Goal: Information Seeking & Learning: Learn about a topic

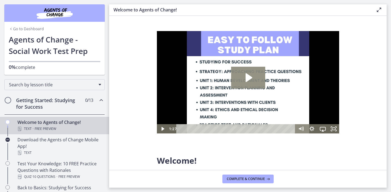
click at [244, 80] on icon "Play Video: c1o6hcmjueu5qasqsu00.mp4" at bounding box center [248, 78] width 34 height 22
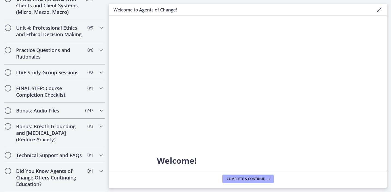
scroll to position [462, 0]
click at [101, 28] on icon "Chapters" at bounding box center [101, 28] width 7 height 7
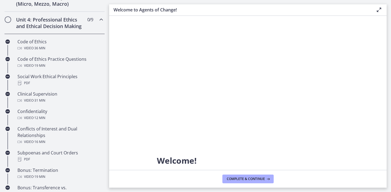
click at [100, 20] on icon "Chapters" at bounding box center [101, 19] width 7 height 7
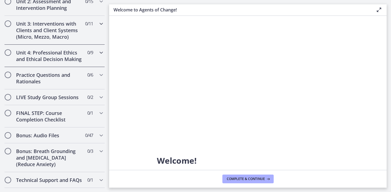
scroll to position [183, 0]
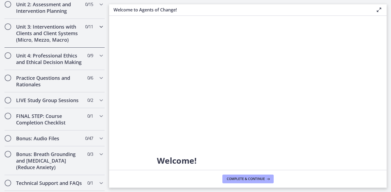
click at [99, 28] on icon "Chapters" at bounding box center [101, 26] width 7 height 7
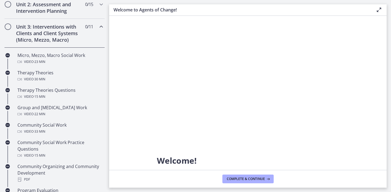
click at [99, 28] on icon "Chapters" at bounding box center [101, 26] width 7 height 7
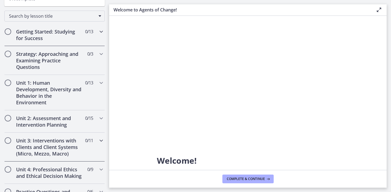
scroll to position [75, 0]
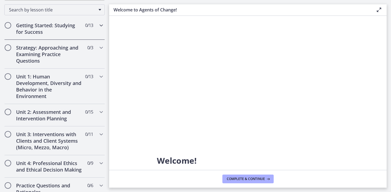
click at [93, 25] on div "Getting Started: Studying for Success 0 / 13 Completed" at bounding box center [54, 28] width 100 height 22
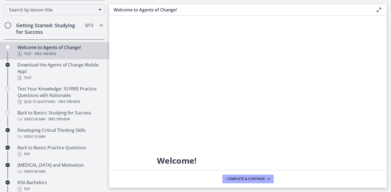
click at [240, 174] on footer "Complete & continue" at bounding box center [248, 179] width 278 height 18
click at [240, 178] on span "Complete & continue" at bounding box center [246, 179] width 38 height 4
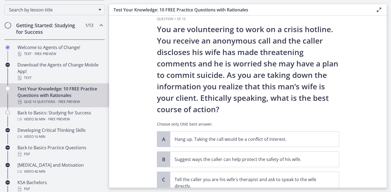
scroll to position [11, 0]
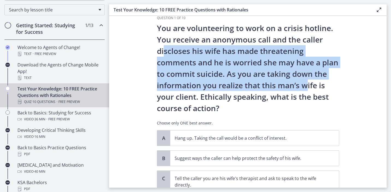
drag, startPoint x: 164, startPoint y: 54, endPoint x: 309, endPoint y: 86, distance: 149.0
click at [309, 86] on p "You are volunteering to work on a crisis hotline. You receive an anonymous call…" at bounding box center [248, 68] width 182 height 92
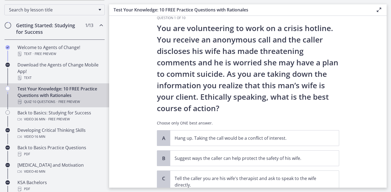
click at [273, 93] on p "You are volunteering to work on a crisis hotline. You receive an anonymous call…" at bounding box center [248, 68] width 182 height 92
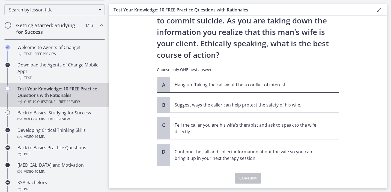
scroll to position [66, 0]
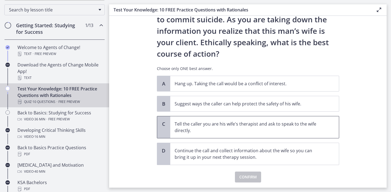
click at [246, 133] on p "Tell the caller you are his wife's therapist and ask to speak to the wife direc…" at bounding box center [249, 127] width 149 height 13
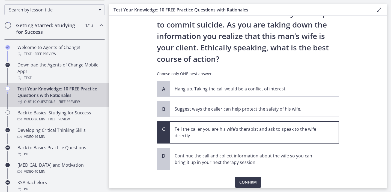
scroll to position [58, 0]
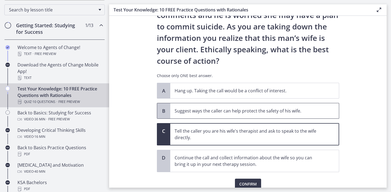
click at [229, 111] on p "Suggest ways the caller can help protect the safety of his wife." at bounding box center [249, 111] width 149 height 7
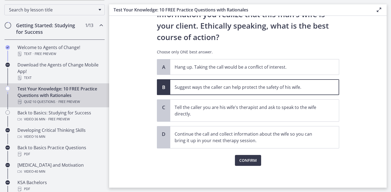
scroll to position [82, 0]
click at [244, 164] on button "Confirm" at bounding box center [248, 160] width 26 height 11
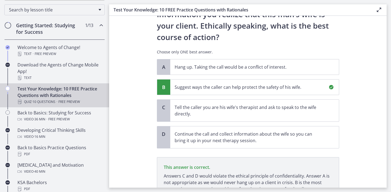
scroll to position [133, 0]
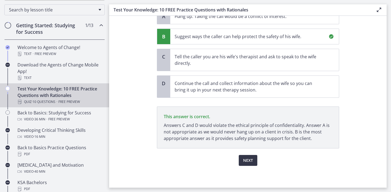
click at [247, 162] on span "Next" at bounding box center [248, 161] width 10 height 7
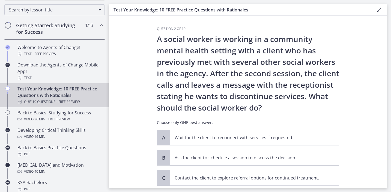
click at [229, 37] on p "A social worker is working in a community mental health setting with a client w…" at bounding box center [248, 73] width 182 height 80
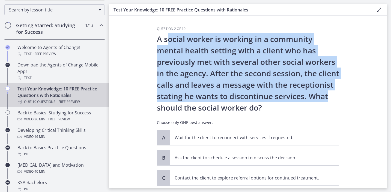
drag, startPoint x: 166, startPoint y: 38, endPoint x: 334, endPoint y: 91, distance: 176.1
click at [334, 91] on p "A social worker is working in a community mental health setting with a client w…" at bounding box center [248, 73] width 182 height 80
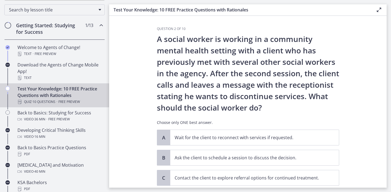
click at [299, 106] on p "A social worker is working in a community mental health setting with a client w…" at bounding box center [248, 73] width 182 height 80
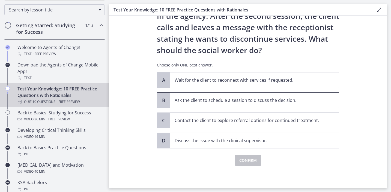
scroll to position [58, 0]
click at [211, 101] on p "Ask the client to schedule a session to discuss the decision." at bounding box center [249, 100] width 149 height 7
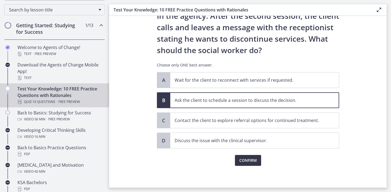
click at [241, 158] on span "Confirm" at bounding box center [247, 161] width 17 height 7
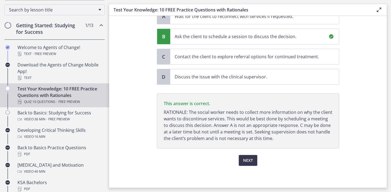
scroll to position [0, 0]
click at [248, 161] on span "Next" at bounding box center [248, 161] width 10 height 7
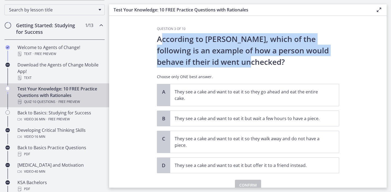
drag, startPoint x: 160, startPoint y: 39, endPoint x: 276, endPoint y: 58, distance: 117.8
click at [276, 58] on p "According to [PERSON_NAME], which of the following is an example of how a perso…" at bounding box center [248, 50] width 182 height 34
click at [238, 67] on p "According to [PERSON_NAME], which of the following is an example of how a perso…" at bounding box center [248, 50] width 182 height 34
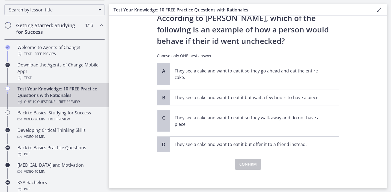
scroll to position [20, 0]
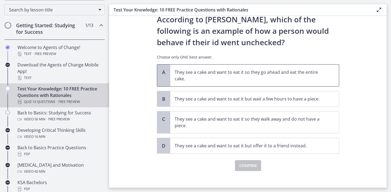
click at [235, 78] on p "They see a cake and want to eat it so they go ahead and eat the entire cake." at bounding box center [249, 75] width 149 height 13
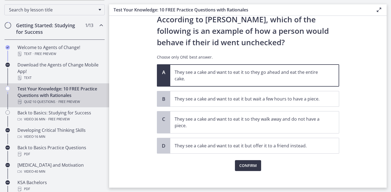
click at [243, 166] on span "Confirm" at bounding box center [247, 166] width 17 height 7
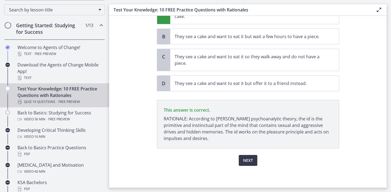
scroll to position [0, 0]
click at [243, 159] on span "Next" at bounding box center [248, 161] width 10 height 7
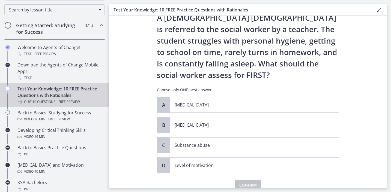
scroll to position [22, 0]
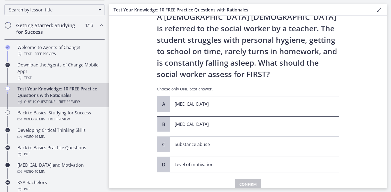
click at [214, 126] on p "[MEDICAL_DATA]" at bounding box center [249, 124] width 149 height 7
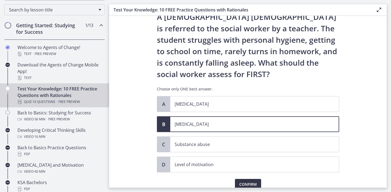
click at [241, 183] on span "Confirm" at bounding box center [247, 185] width 17 height 7
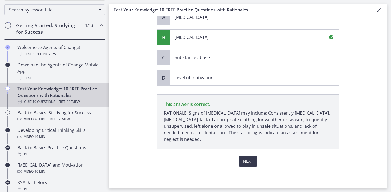
scroll to position [110, 0]
click at [244, 161] on span "Next" at bounding box center [248, 161] width 10 height 7
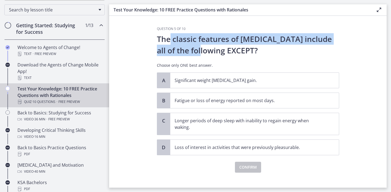
drag, startPoint x: 171, startPoint y: 41, endPoint x: 197, endPoint y: 45, distance: 26.3
click at [197, 45] on p "The classic features of [MEDICAL_DATA] include all of the following EXCEPT?" at bounding box center [248, 44] width 182 height 23
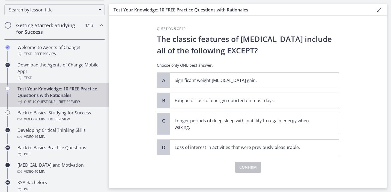
click at [201, 127] on p "Longer periods of deep sleep with inability to regain energy when waking." at bounding box center [249, 124] width 149 height 13
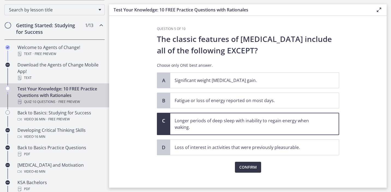
click at [244, 169] on span "Confirm" at bounding box center [247, 167] width 17 height 7
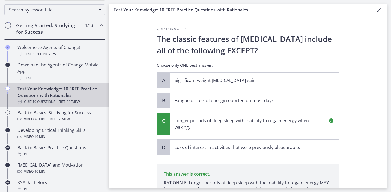
scroll to position [71, 0]
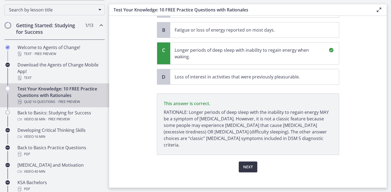
click at [253, 164] on span "Next" at bounding box center [248, 167] width 10 height 7
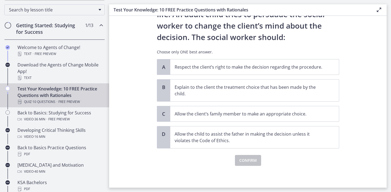
scroll to position [0, 0]
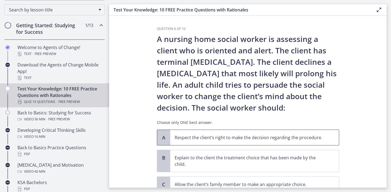
click at [268, 135] on p "Respect the client’s right to make the decision regarding the procedure." at bounding box center [249, 138] width 149 height 7
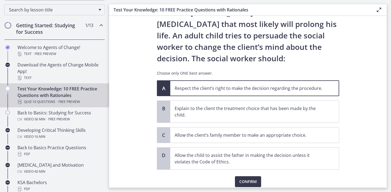
scroll to position [50, 0]
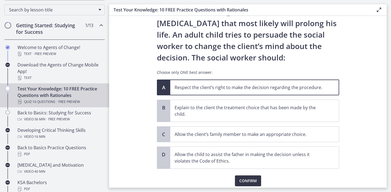
click at [245, 179] on span "Confirm" at bounding box center [247, 181] width 17 height 7
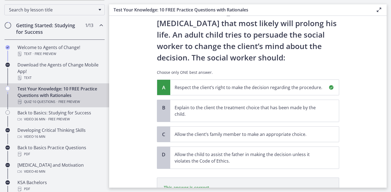
scroll to position [128, 0]
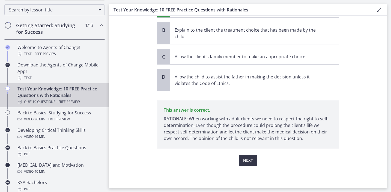
click at [245, 160] on span "Next" at bounding box center [248, 161] width 10 height 7
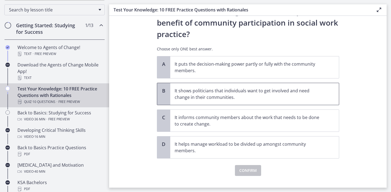
scroll to position [28, 0]
click at [233, 67] on p "It puts the decision-making power partly or fully with the community members." at bounding box center [249, 67] width 149 height 13
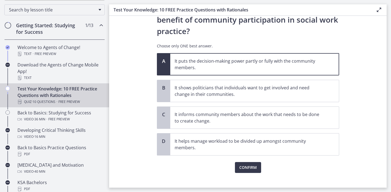
scroll to position [31, 0]
click at [252, 165] on span "Confirm" at bounding box center [247, 167] width 17 height 7
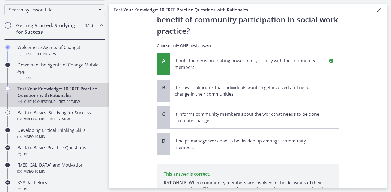
scroll to position [95, 0]
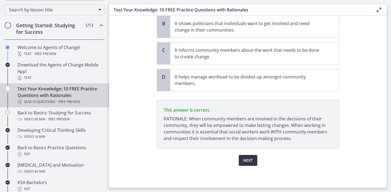
click at [250, 163] on span "Next" at bounding box center [248, 161] width 10 height 7
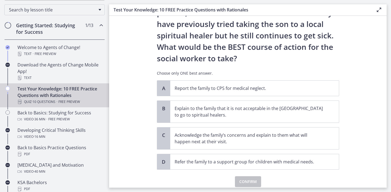
scroll to position [0, 0]
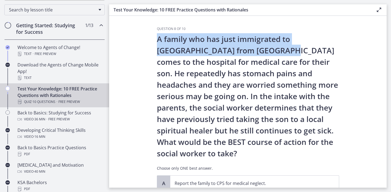
drag, startPoint x: 155, startPoint y: 37, endPoint x: 240, endPoint y: 55, distance: 86.5
click at [240, 55] on div "Question 8 of 10 A family who has just immigrated to [GEOGRAPHIC_DATA] from [GE…" at bounding box center [248, 107] width 191 height 161
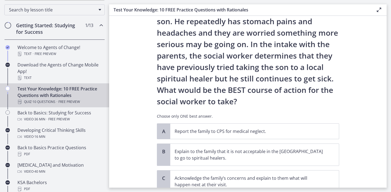
scroll to position [51, 0]
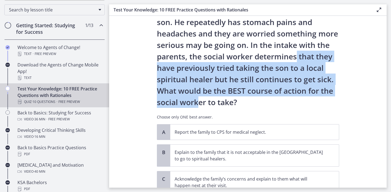
drag, startPoint x: 264, startPoint y: 54, endPoint x: 322, endPoint y: 96, distance: 71.6
click at [322, 96] on p "A family who has just immigrated to [GEOGRAPHIC_DATA] from [GEOGRAPHIC_DATA] co…" at bounding box center [248, 45] width 182 height 126
click at [277, 56] on p "A family who has just immigrated to [GEOGRAPHIC_DATA] from [GEOGRAPHIC_DATA] co…" at bounding box center [248, 45] width 182 height 126
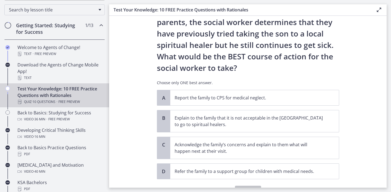
scroll to position [108, 0]
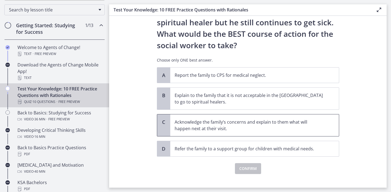
click at [166, 123] on span "C" at bounding box center [164, 122] width 7 height 7
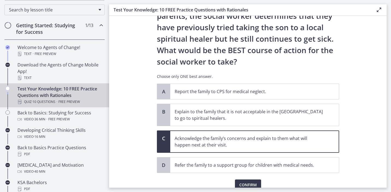
scroll to position [105, 0]
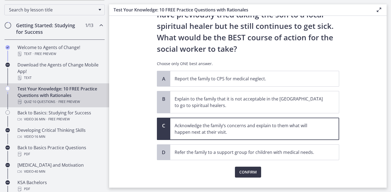
click at [241, 168] on button "Confirm" at bounding box center [248, 172] width 26 height 11
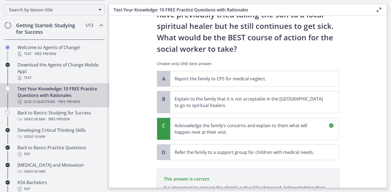
scroll to position [180, 0]
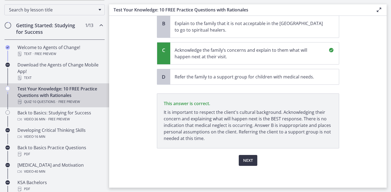
click at [251, 159] on span "Next" at bounding box center [248, 161] width 10 height 7
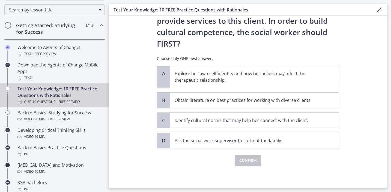
scroll to position [0, 0]
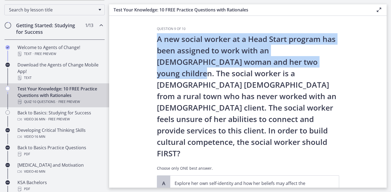
drag, startPoint x: 158, startPoint y: 39, endPoint x: 290, endPoint y: 60, distance: 133.9
click at [290, 60] on p "A new social worker at a Head Start program has been assigned to work with an […" at bounding box center [248, 96] width 182 height 126
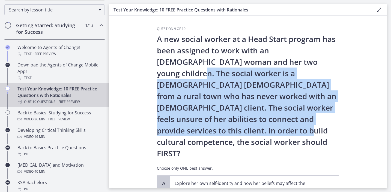
drag, startPoint x: 290, startPoint y: 60, endPoint x: 335, endPoint y: 123, distance: 77.5
click at [335, 123] on p "A new social worker at a Head Start program has been assigned to work with an […" at bounding box center [248, 96] width 182 height 126
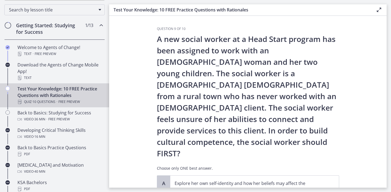
click at [312, 131] on p "A new social worker at a Head Start program has been assigned to work with an […" at bounding box center [248, 96] width 182 height 126
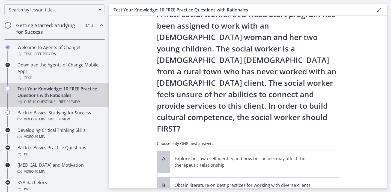
scroll to position [42, 0]
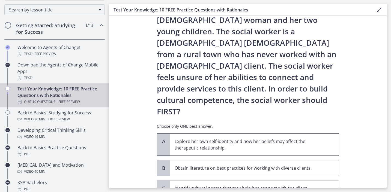
click at [288, 138] on p "Explore her own self-identity and how her beliefs may affect the therapeutic re…" at bounding box center [249, 144] width 149 height 13
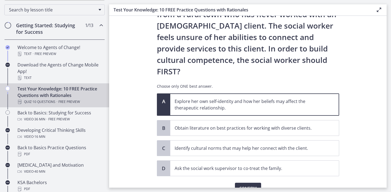
scroll to position [84, 0]
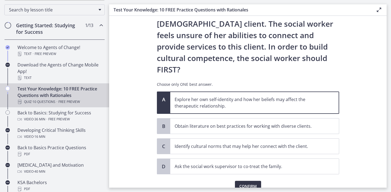
click at [252, 181] on button "Confirm" at bounding box center [248, 186] width 26 height 11
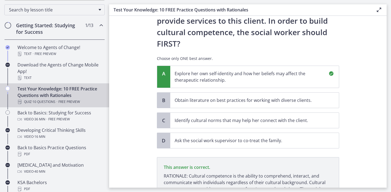
scroll to position [151, 0]
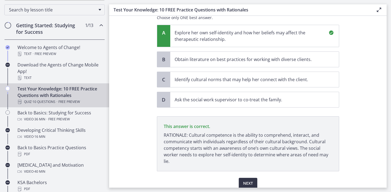
click at [252, 180] on span "Next" at bounding box center [248, 183] width 10 height 7
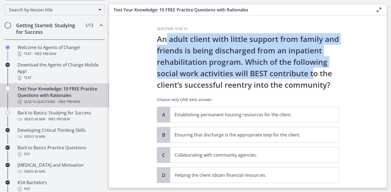
drag, startPoint x: 162, startPoint y: 39, endPoint x: 310, endPoint y: 74, distance: 151.1
click at [310, 74] on p "An adult client with little support from family and friends is being discharged…" at bounding box center [248, 61] width 182 height 57
click at [245, 63] on p "An adult client with little support from family and friends is being discharged…" at bounding box center [248, 61] width 182 height 57
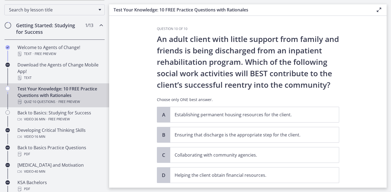
drag, startPoint x: 168, startPoint y: 39, endPoint x: 339, endPoint y: 87, distance: 177.0
click at [339, 87] on p "An adult client with little support from family and friends is being discharged…" at bounding box center [248, 61] width 182 height 57
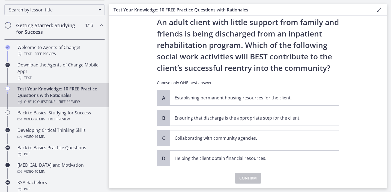
scroll to position [20, 0]
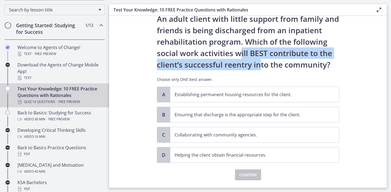
drag, startPoint x: 236, startPoint y: 53, endPoint x: 256, endPoint y: 61, distance: 21.5
click at [256, 61] on p "An adult client with little support from family and friends is being discharged…" at bounding box center [248, 41] width 182 height 57
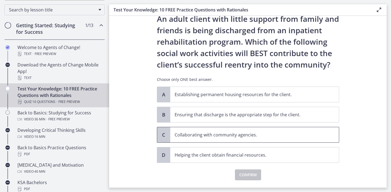
click at [188, 129] on span "Collaborating with community agencies." at bounding box center [254, 135] width 169 height 15
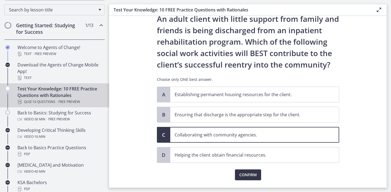
click at [242, 173] on span "Confirm" at bounding box center [247, 175] width 17 height 7
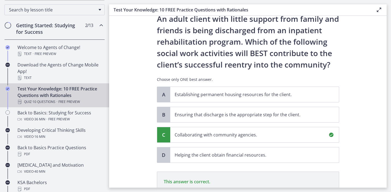
scroll to position [99, 0]
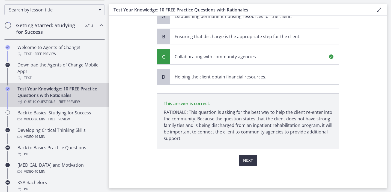
click at [248, 159] on span "Next" at bounding box center [248, 161] width 10 height 7
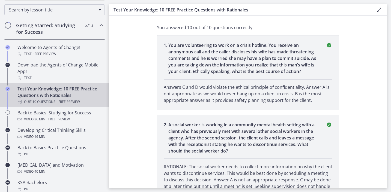
scroll to position [0, 0]
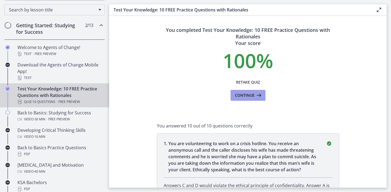
click at [245, 92] on span "Continue" at bounding box center [245, 95] width 20 height 7
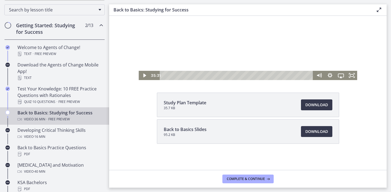
scroll to position [58, 0]
click at [317, 104] on span "Download Opens in a new window" at bounding box center [317, 105] width 23 height 7
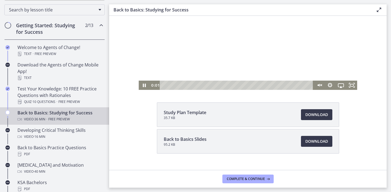
scroll to position [47, 0]
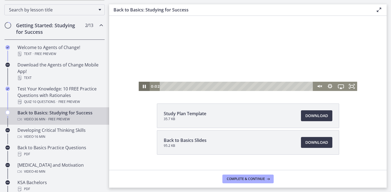
click at [147, 86] on icon "Pause" at bounding box center [144, 86] width 11 height 9
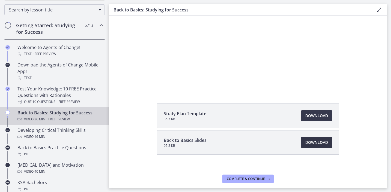
click at [318, 144] on span "Download Opens in a new window" at bounding box center [317, 143] width 23 height 7
click at [246, 177] on span "Complete & continue" at bounding box center [246, 179] width 38 height 4
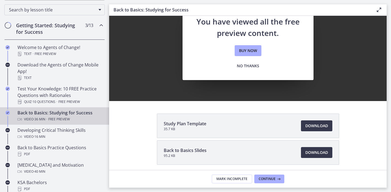
scroll to position [43, 0]
